Goal: Communication & Community: Share content

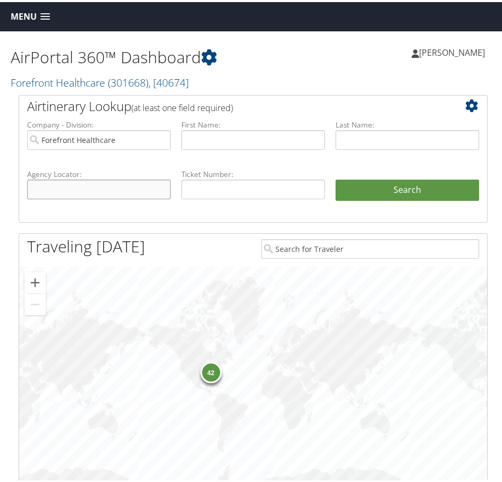
click at [169, 190] on input "text" at bounding box center [99, 188] width 144 height 20
click at [47, 12] on span at bounding box center [45, 14] width 10 height 7
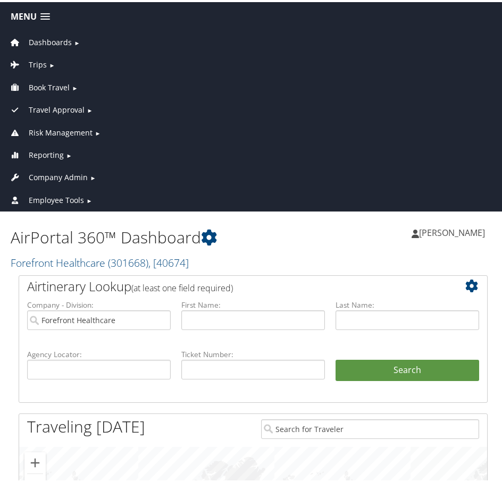
click at [50, 154] on span "Reporting" at bounding box center [46, 153] width 35 height 12
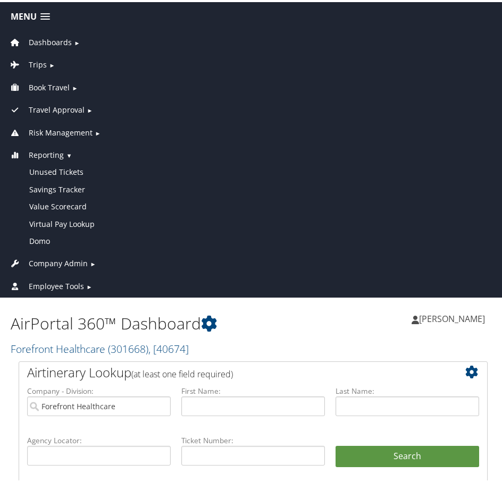
click at [52, 37] on span "Dashboards" at bounding box center [50, 41] width 43 height 12
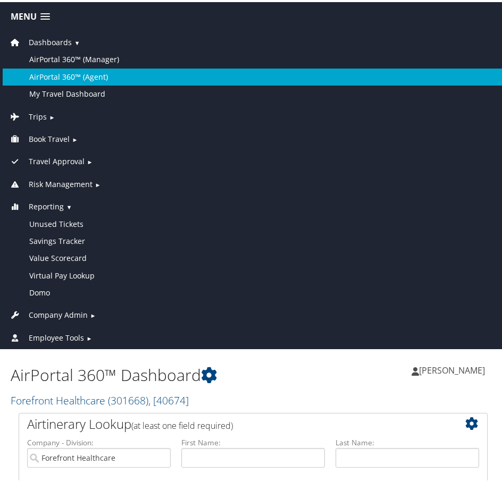
click at [62, 73] on link "AirPortal 360™ (Agent)" at bounding box center [253, 74] width 501 height 17
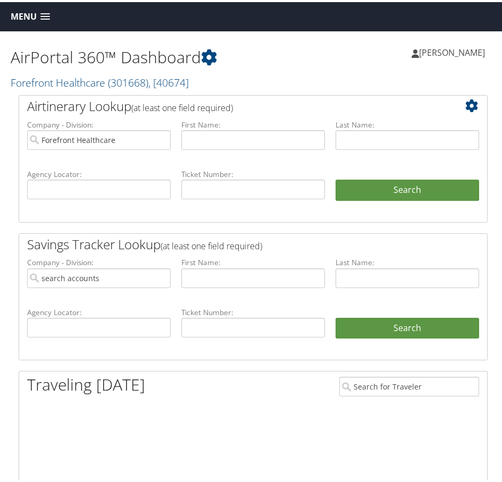
type input "Forefront Healthcare"
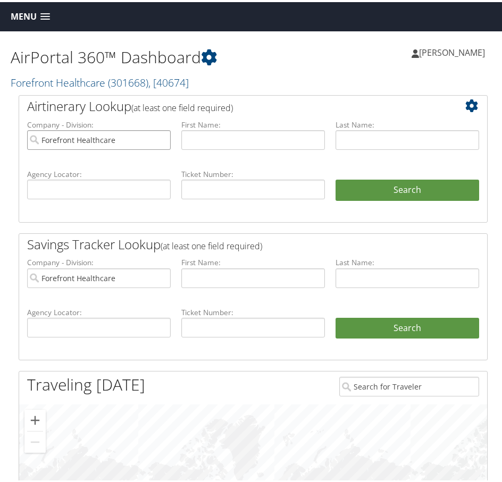
click at [161, 137] on input "Forefront Healthcare" at bounding box center [99, 138] width 144 height 20
click at [144, 187] on input "text" at bounding box center [99, 188] width 144 height 20
type input "c"
type input "cwm5mw"
click at [335, 178] on button "Search" at bounding box center [407, 188] width 144 height 21
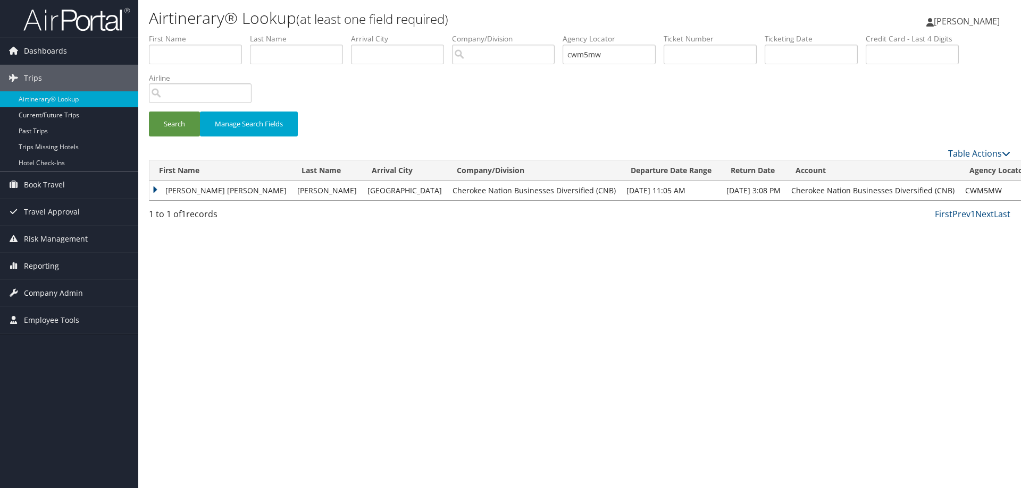
click at [188, 190] on td "[PERSON_NAME] [PERSON_NAME]" at bounding box center [220, 190] width 142 height 19
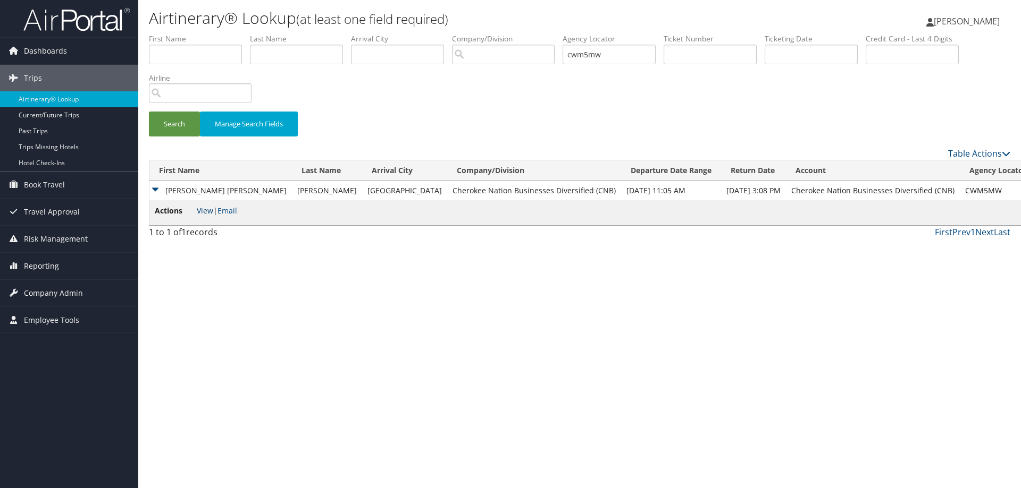
click at [207, 210] on link "View" at bounding box center [205, 211] width 16 height 10
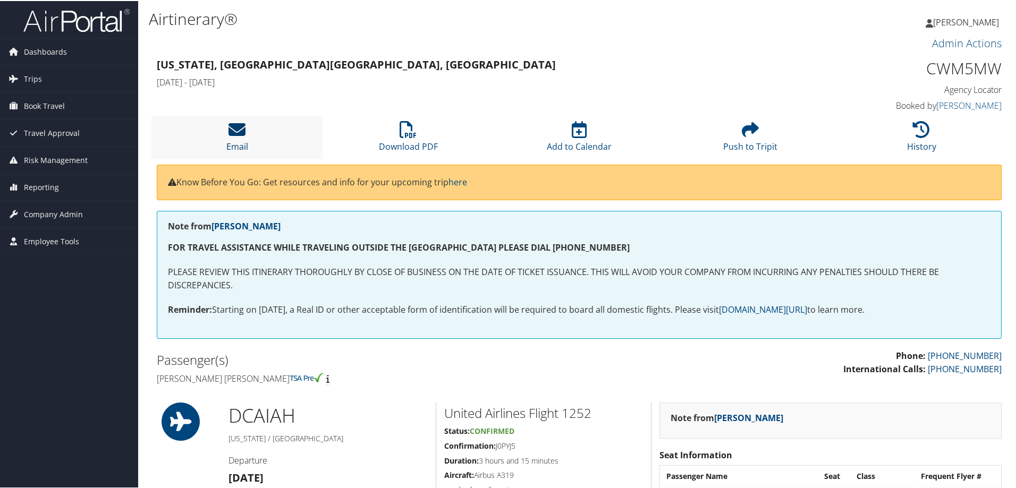
click at [231, 129] on icon at bounding box center [237, 128] width 17 height 17
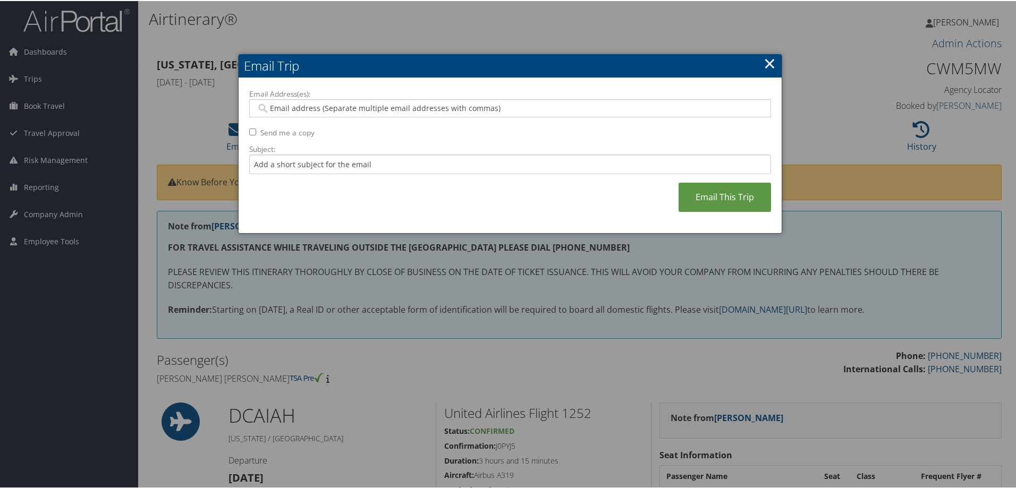
click at [327, 106] on input "Email Address(es):" at bounding box center [510, 107] width 508 height 11
click at [364, 108] on input "Email Address(es):" at bounding box center [510, 107] width 508 height 11
paste input "KATHRYN.THOMPSON@CHEROKEE-FEDERAL.COM"
type input "KATHRYN.THOMPSON@CHEROKEE-FEDERAL.COM"
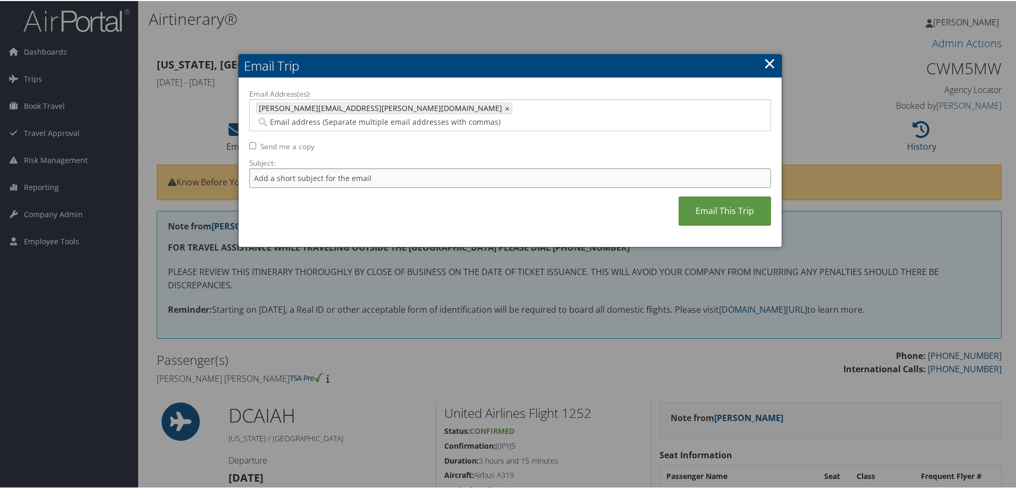
click at [291, 167] on input "Subject:" at bounding box center [510, 177] width 522 height 20
type input "past date"
click at [723, 196] on link "Email This Trip" at bounding box center [725, 210] width 92 height 29
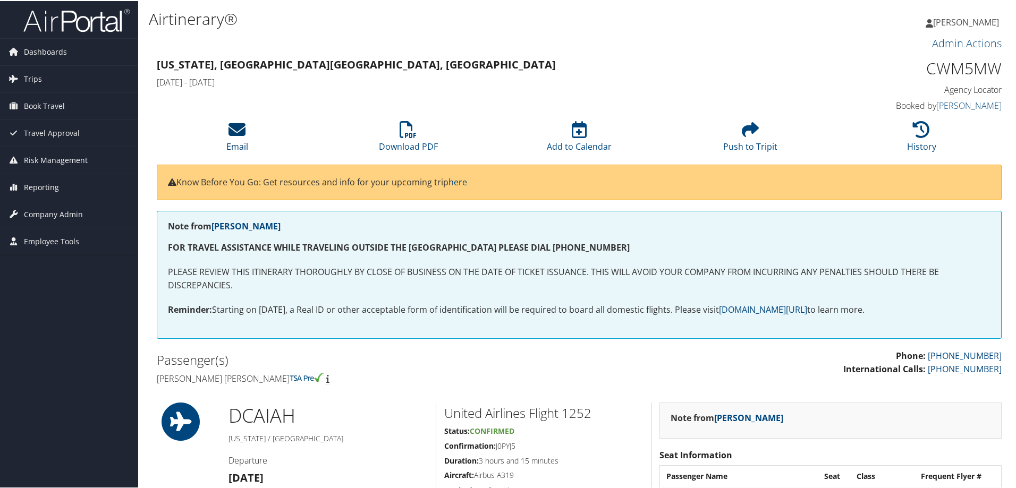
click at [233, 131] on icon at bounding box center [237, 128] width 17 height 17
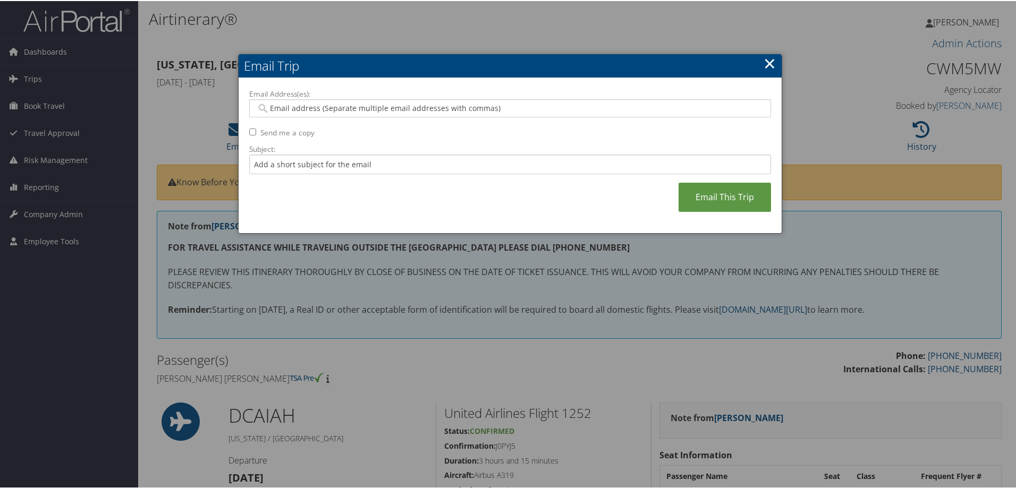
click at [301, 109] on input "Email Address(es):" at bounding box center [510, 107] width 508 height 11
click at [384, 104] on input "Email Address(es):" at bounding box center [510, 107] width 508 height 11
type input "thompsonke3@state.gov"
click at [377, 165] on input "Subject:" at bounding box center [510, 164] width 522 height 20
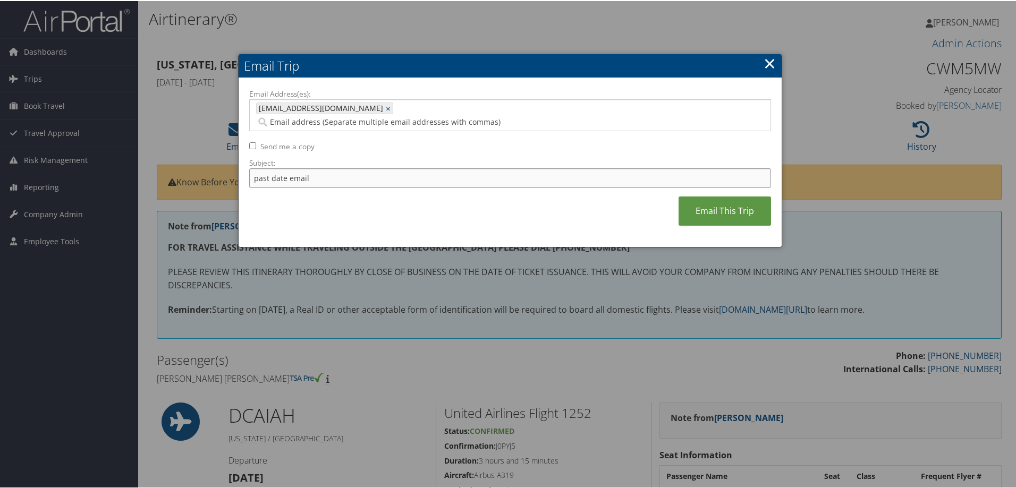
type input "past date email"
click at [403, 116] on input "Email Address(es):" at bounding box center [459, 121] width 406 height 11
paste input "KATHRYN.THOMPSON900@GMAIL.COM"
type input "KATHRYN.THOMPSON900@GMAIL.COM"
type input "thompsonke3@state.gov, KATHRYN.THOMPSON900@GMAIL.COM"
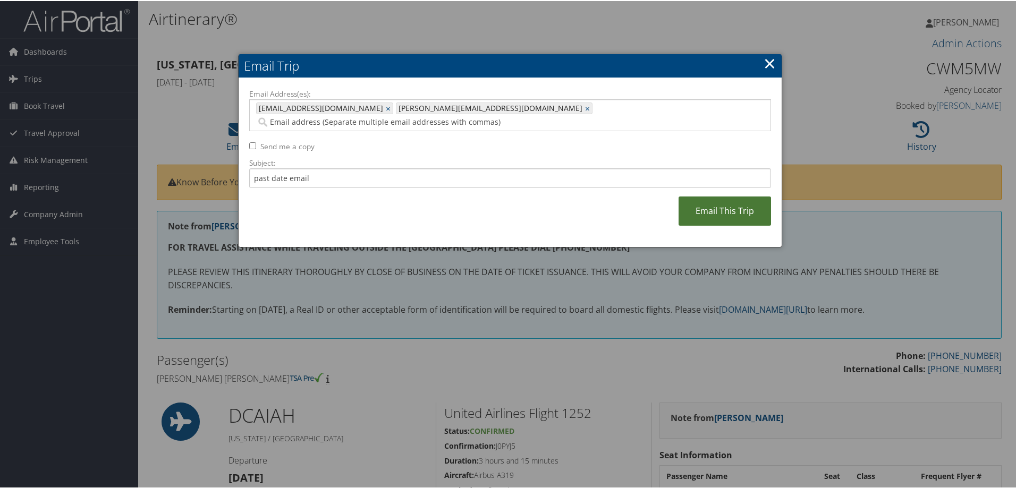
click at [728, 196] on link "Email This Trip" at bounding box center [725, 210] width 92 height 29
